Goal: Use online tool/utility: Utilize a website feature to perform a specific function

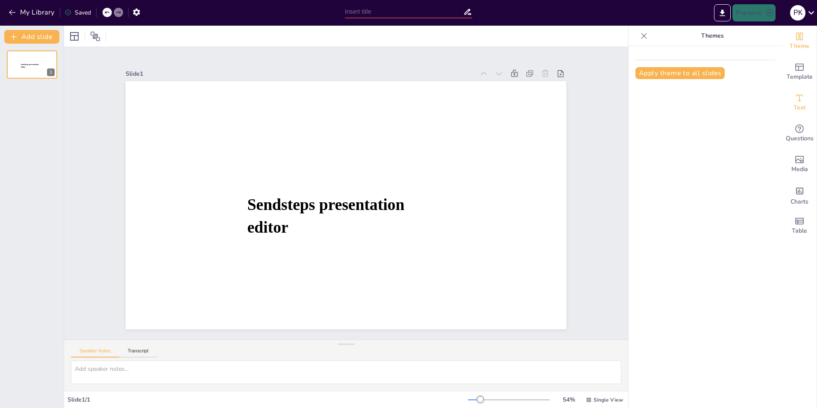
type input "Stoom en Condensaat"
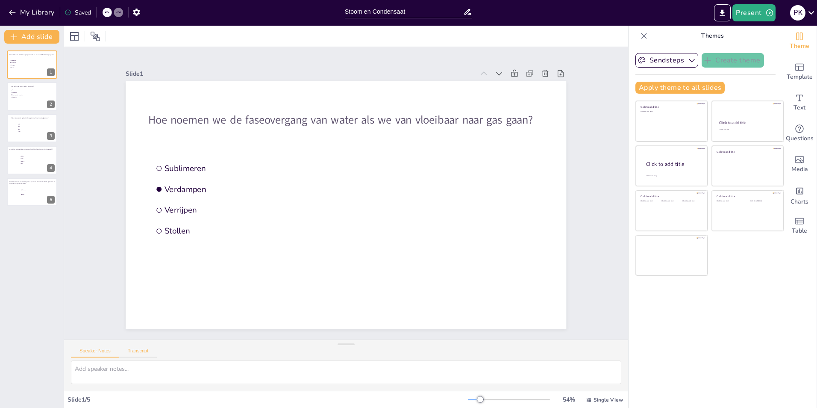
click at [138, 348] on button "Transcript" at bounding box center [138, 352] width 38 height 9
click at [98, 351] on button "Speaker Notes" at bounding box center [95, 352] width 48 height 9
click at [511, 401] on div at bounding box center [509, 399] width 82 height 7
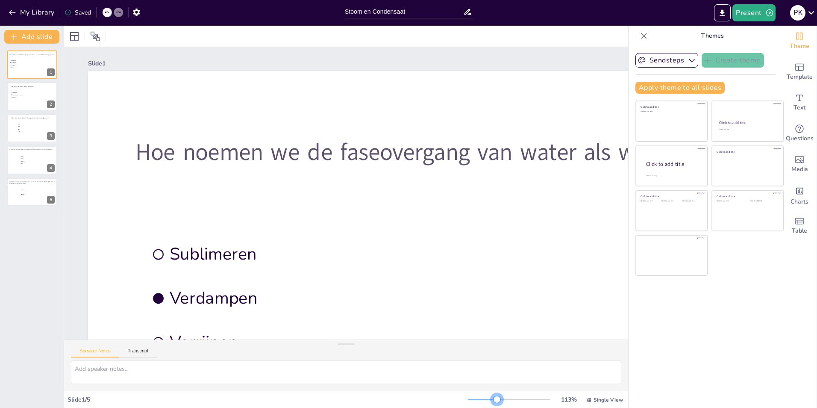
click at [492, 399] on div at bounding box center [482, 399] width 29 height 1
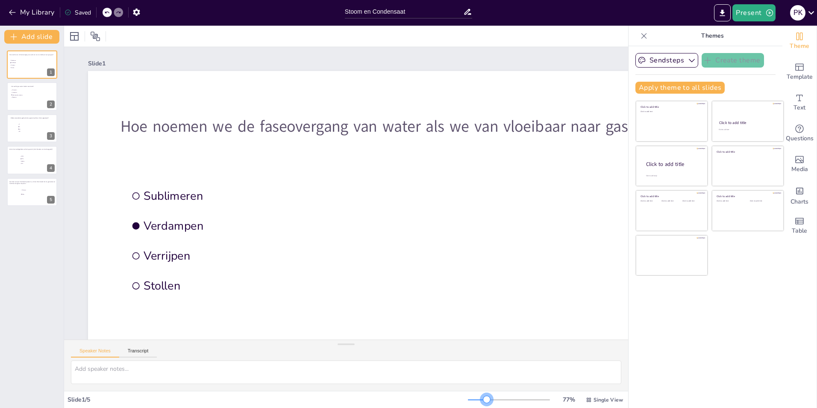
click at [481, 399] on div at bounding box center [477, 399] width 19 height 1
click at [594, 402] on span "Single View" at bounding box center [608, 399] width 29 height 7
click at [594, 399] on span "Single View" at bounding box center [608, 399] width 29 height 7
drag, startPoint x: 747, startPoint y: 392, endPoint x: 752, endPoint y: 381, distance: 12.6
click at [750, 389] on div "Sendsteps Create theme Apply theme to all slides Click to add title Click to ad…" at bounding box center [706, 227] width 154 height 362
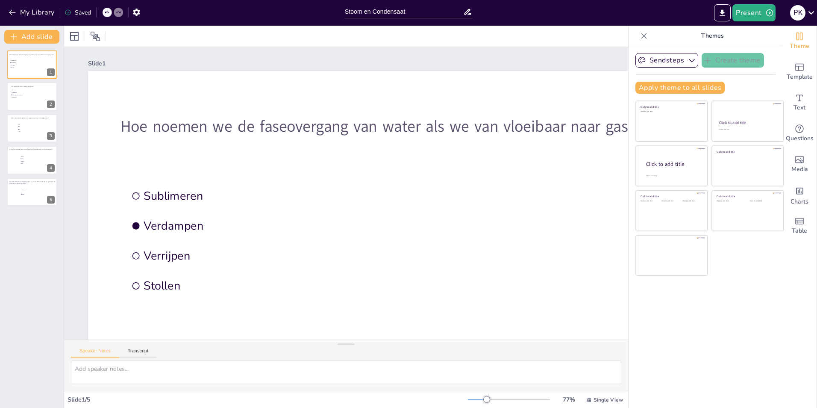
click at [642, 37] on icon at bounding box center [645, 36] width 6 height 6
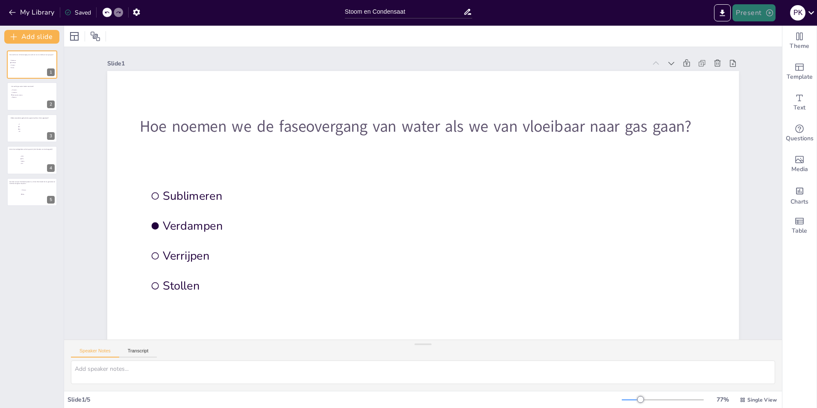
click at [745, 12] on button "Present" at bounding box center [754, 12] width 43 height 17
click at [780, 28] on li "Preview presentation" at bounding box center [767, 32] width 68 height 14
